Goal: Task Accomplishment & Management: Use online tool/utility

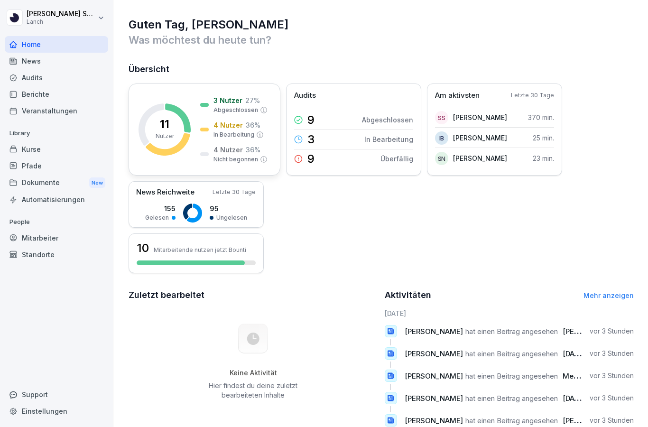
click at [155, 129] on rect at bounding box center [165, 129] width 52 height 52
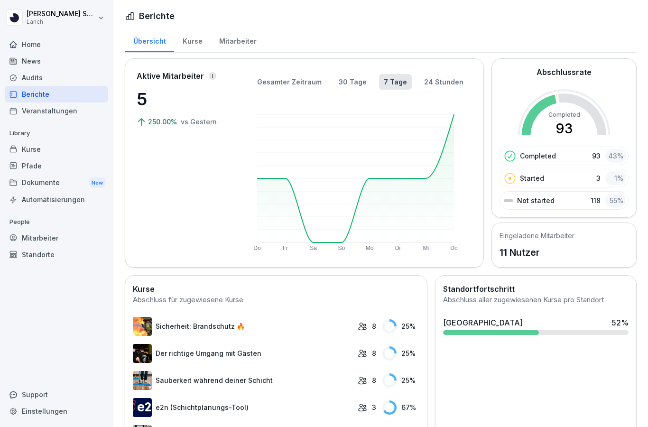
click at [36, 47] on div "Home" at bounding box center [56, 44] width 103 height 17
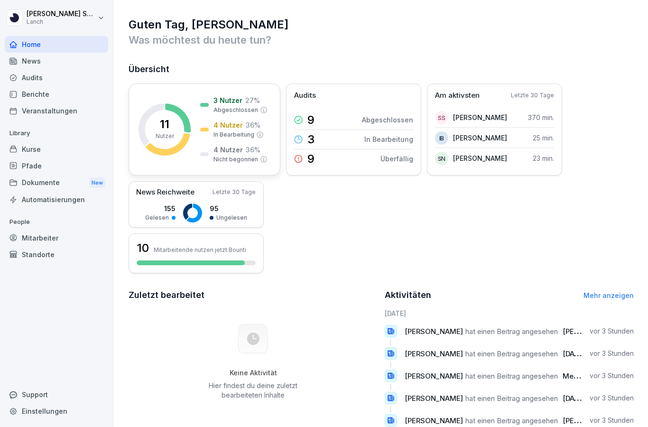
click at [189, 135] on icon at bounding box center [168, 144] width 44 height 22
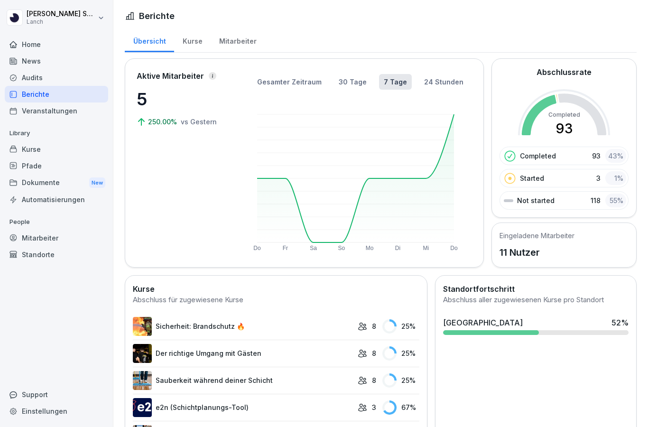
click at [239, 37] on div "Mitarbeiter" at bounding box center [238, 40] width 54 height 24
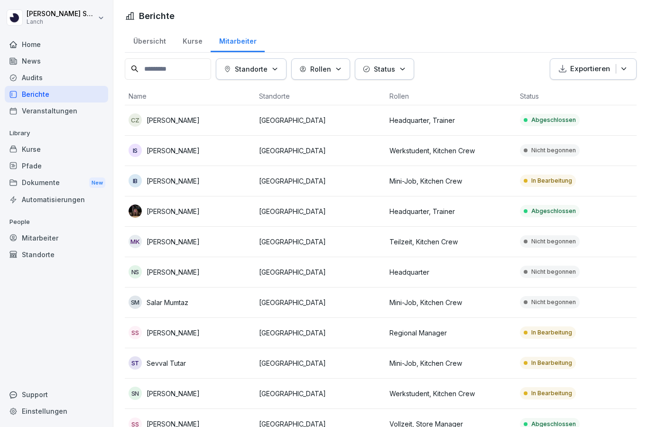
click at [48, 56] on div "News" at bounding box center [56, 61] width 103 height 17
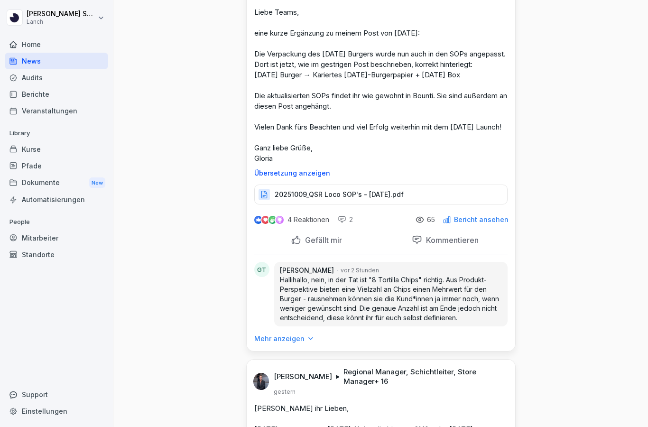
scroll to position [74, 0]
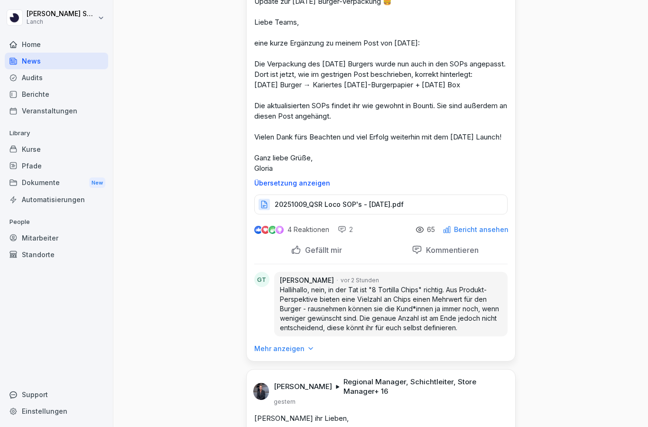
click at [326, 255] on p "Gefällt mir" at bounding box center [321, 249] width 41 height 9
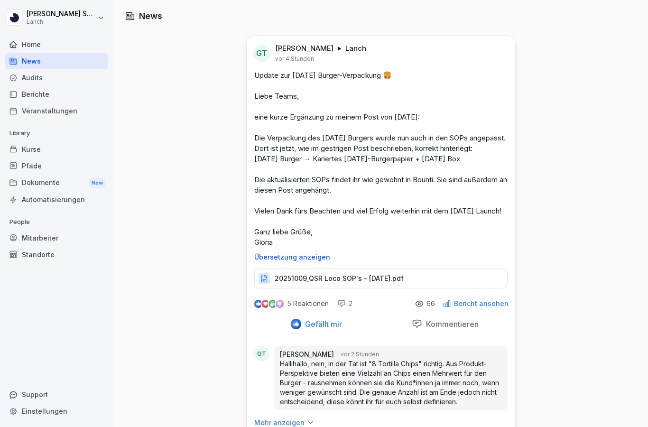
scroll to position [0, 0]
click at [39, 82] on div "Audits" at bounding box center [56, 77] width 103 height 17
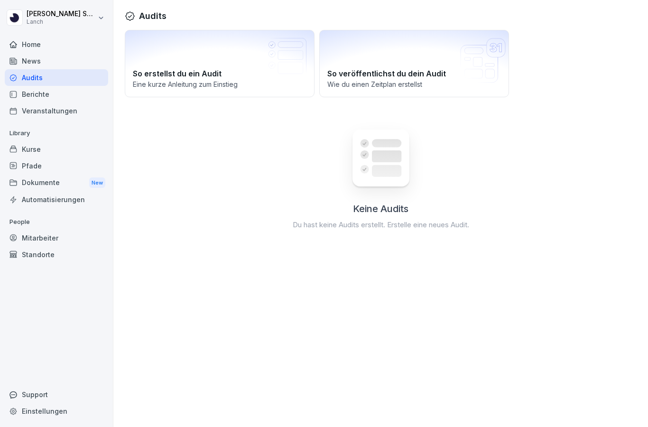
click at [276, 77] on icon at bounding box center [286, 58] width 41 height 41
click at [30, 95] on div "Berichte" at bounding box center [56, 94] width 103 height 17
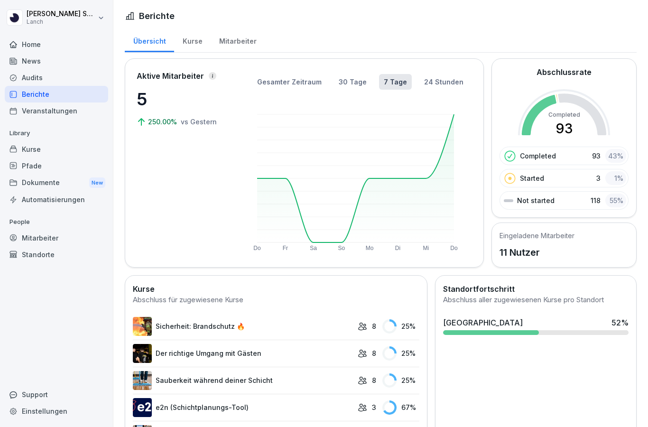
click at [39, 112] on div "Veranstaltungen" at bounding box center [56, 111] width 103 height 17
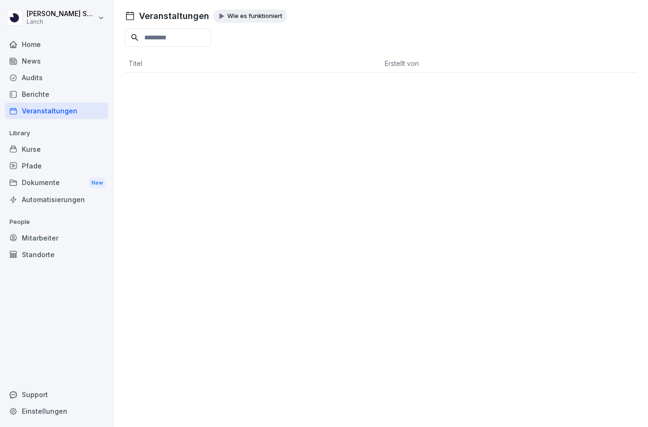
click at [38, 89] on div "Berichte" at bounding box center [56, 94] width 103 height 17
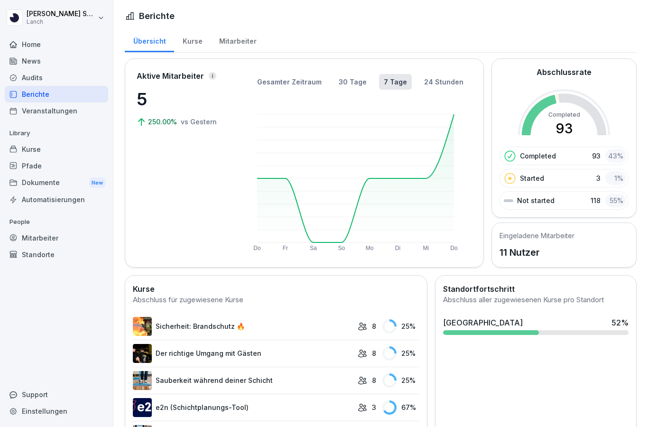
click at [44, 185] on div "Dokumente New" at bounding box center [56, 183] width 103 height 18
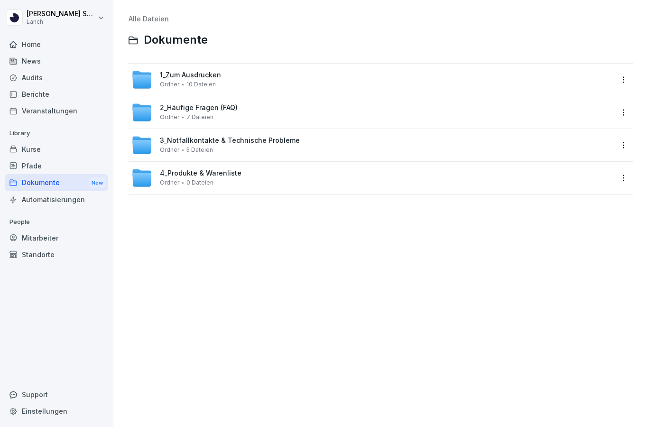
click at [31, 78] on div "Audits" at bounding box center [56, 77] width 103 height 17
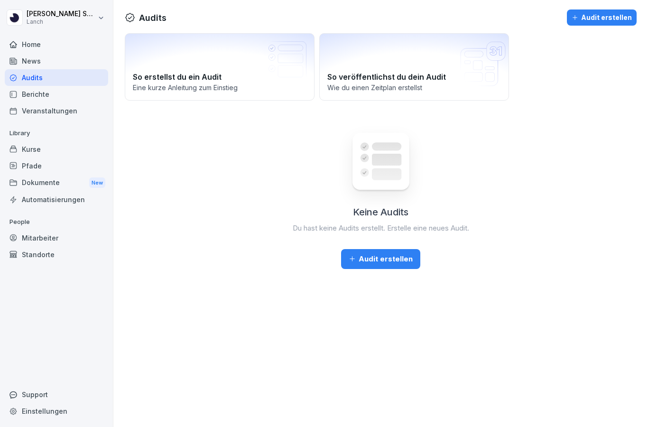
click at [372, 264] on button "Audit erstellen" at bounding box center [380, 259] width 79 height 20
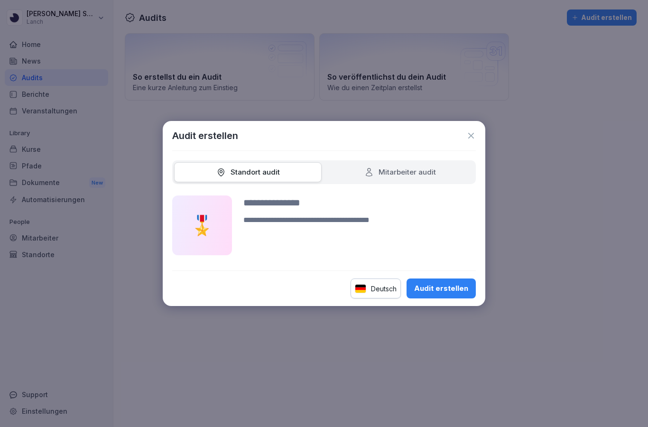
click at [411, 175] on div "Mitarbeiter audit" at bounding box center [401, 172] width 72 height 11
click at [469, 139] on icon at bounding box center [471, 135] width 9 height 9
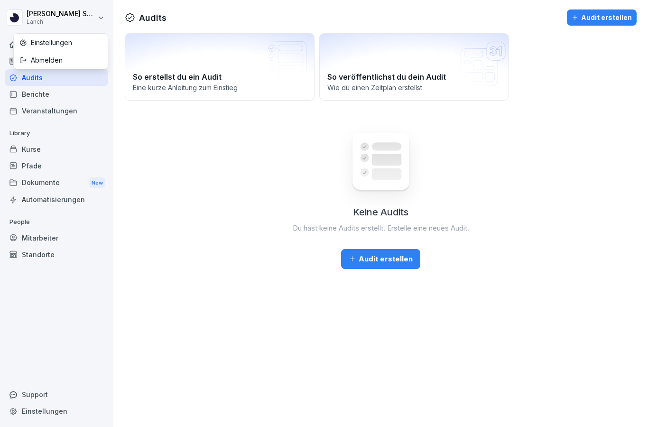
click at [42, 59] on div "Abmelden" at bounding box center [61, 60] width 94 height 18
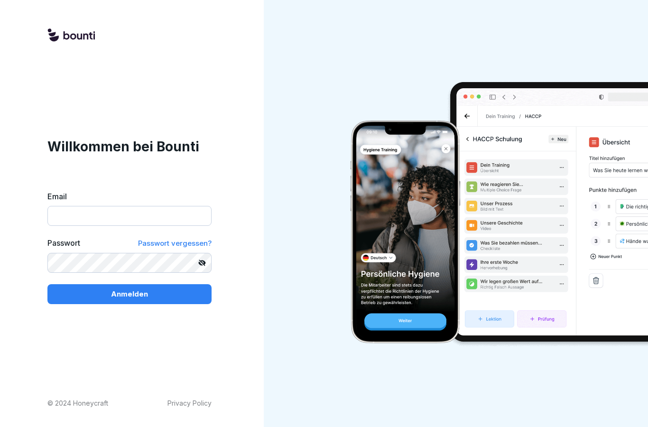
click at [85, 226] on input "Email" at bounding box center [129, 216] width 164 height 20
type input "**********"
click at [196, 304] on button "Anmelden" at bounding box center [129, 294] width 164 height 20
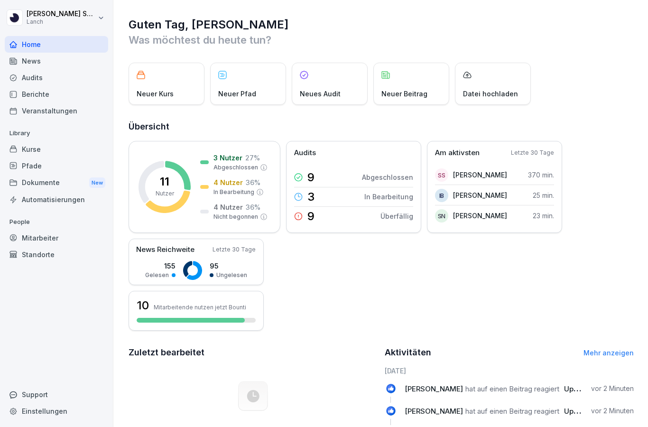
click at [30, 79] on div "Audits" at bounding box center [56, 77] width 103 height 17
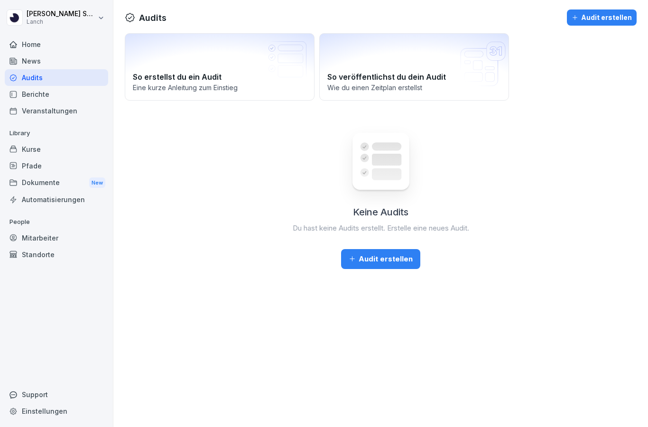
click at [309, 410] on div "Audits Audit erstellen So erstellst du ein Audit Eine kurze Anleitung zum Einst…" at bounding box center [380, 213] width 535 height 427
